Goal: Task Accomplishment & Management: Complete application form

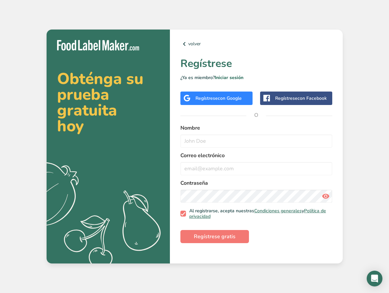
scroll to position [0, 1]
click at [289, 96] on div "Regístrese con Facebook" at bounding box center [301, 98] width 52 height 7
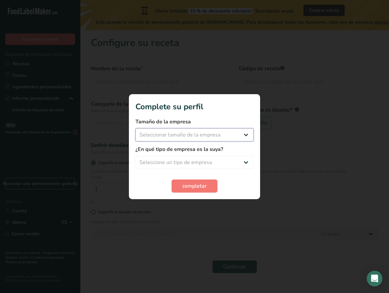
select select "1"
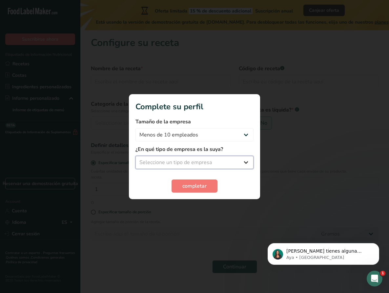
select select "1"
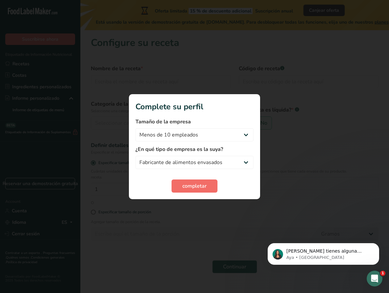
click at [201, 185] on span "completar" at bounding box center [194, 186] width 24 height 8
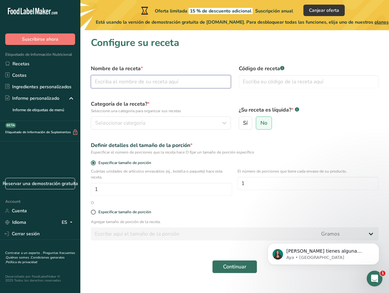
click at [100, 81] on input "text" at bounding box center [161, 81] width 140 height 13
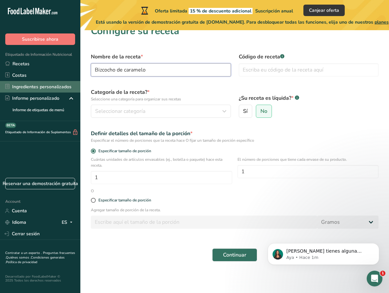
scroll to position [12, 0]
type input "Bizcocho de caramelo"
click at [32, 85] on link "Ingredientes personalizados" at bounding box center [40, 86] width 80 height 11
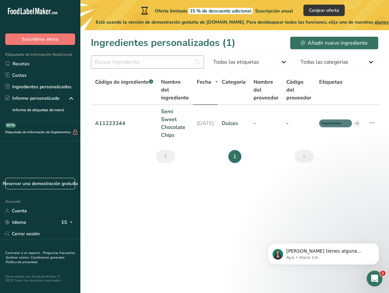
scroll to position [1, 0]
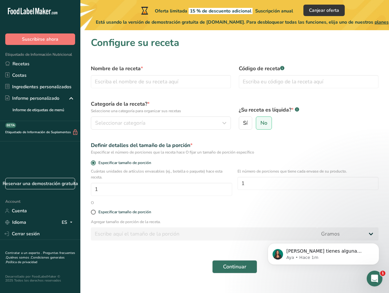
scroll to position [12, 0]
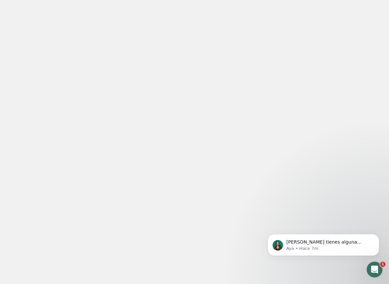
click at [376, 271] on icon "Abrir Intercom Messenger" at bounding box center [375, 269] width 11 height 11
